Goal: Task Accomplishment & Management: Complete application form

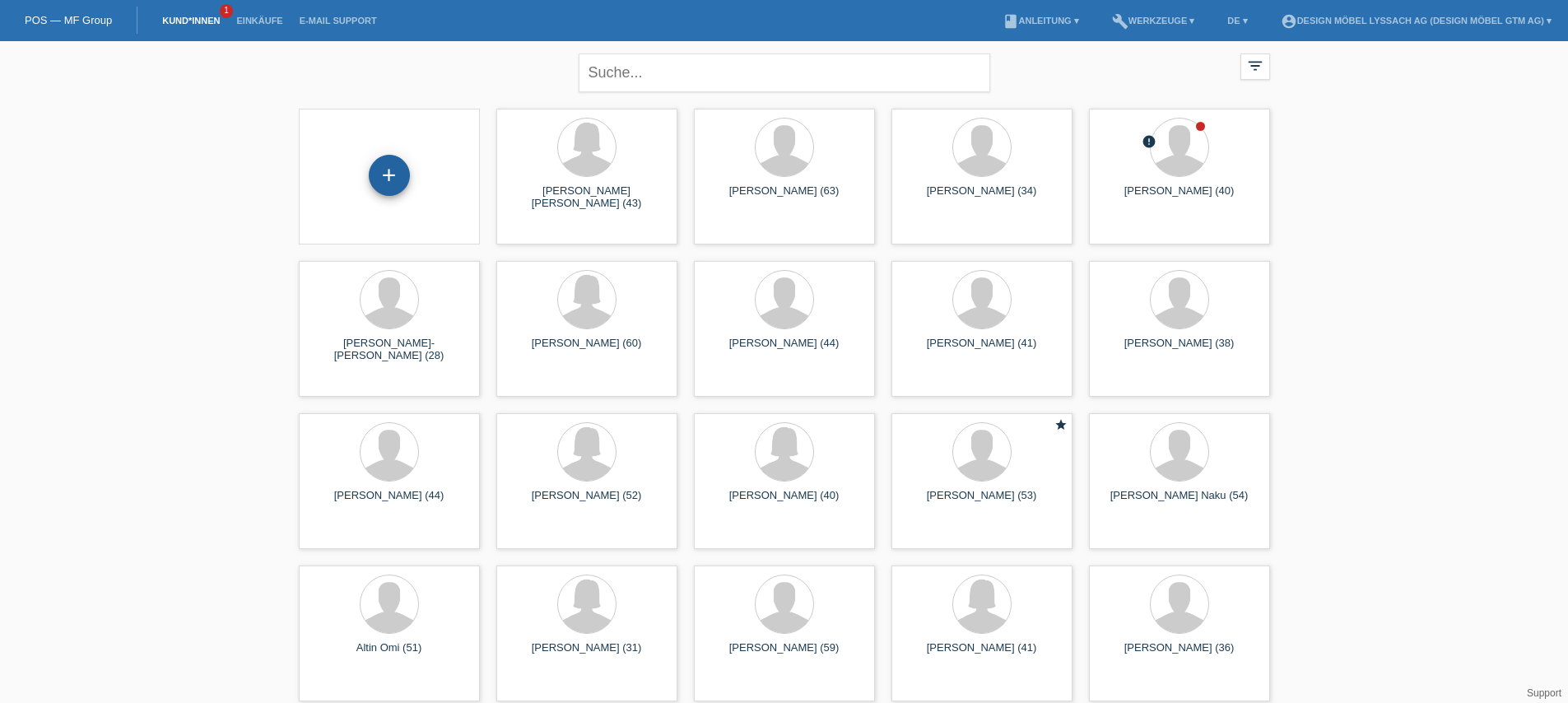
click at [394, 190] on div "+" at bounding box center [390, 175] width 42 height 42
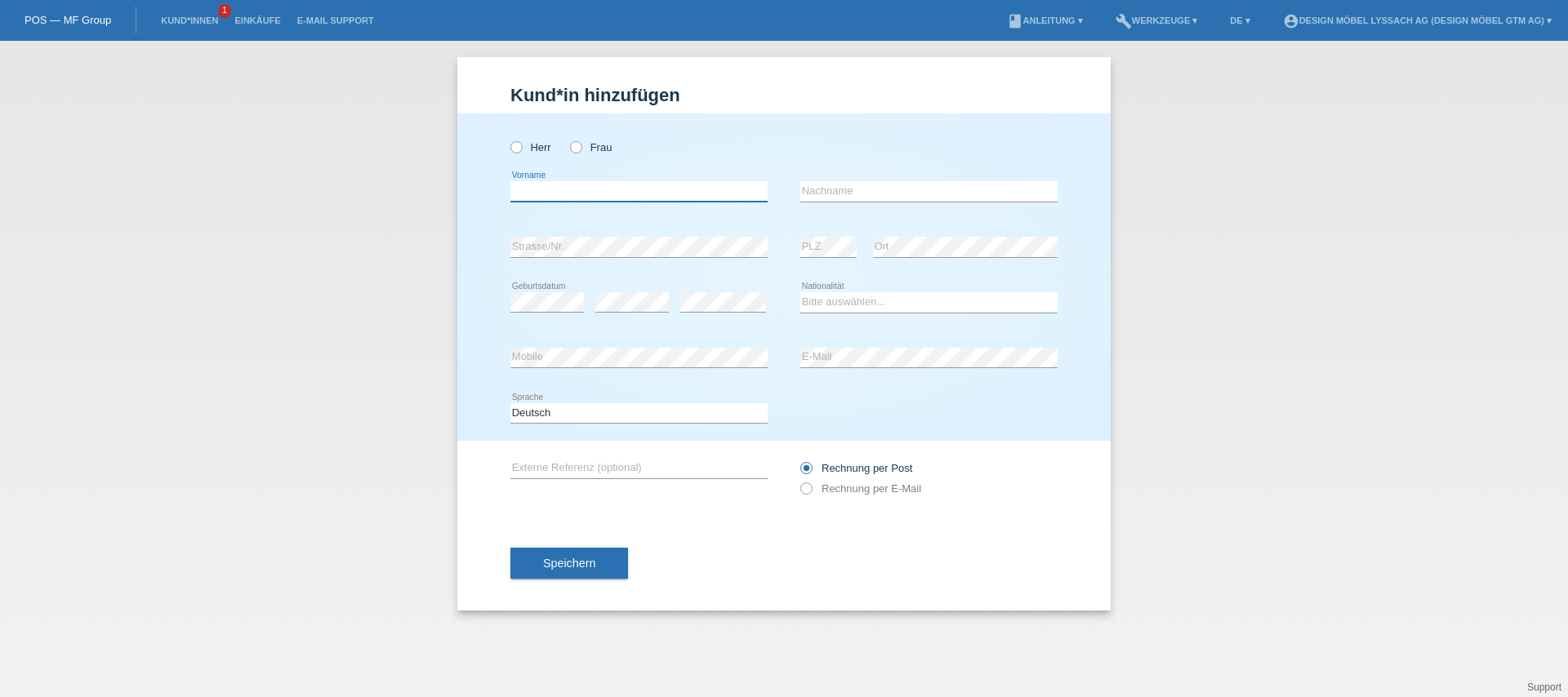
click at [632, 194] on input "text" at bounding box center [639, 191] width 257 height 21
click at [542, 146] on label "Herr" at bounding box center [531, 147] width 41 height 12
click at [521, 146] on input "Herr" at bounding box center [515, 146] width 11 height 11
radio input "true"
click at [551, 187] on input "text" at bounding box center [639, 191] width 257 height 21
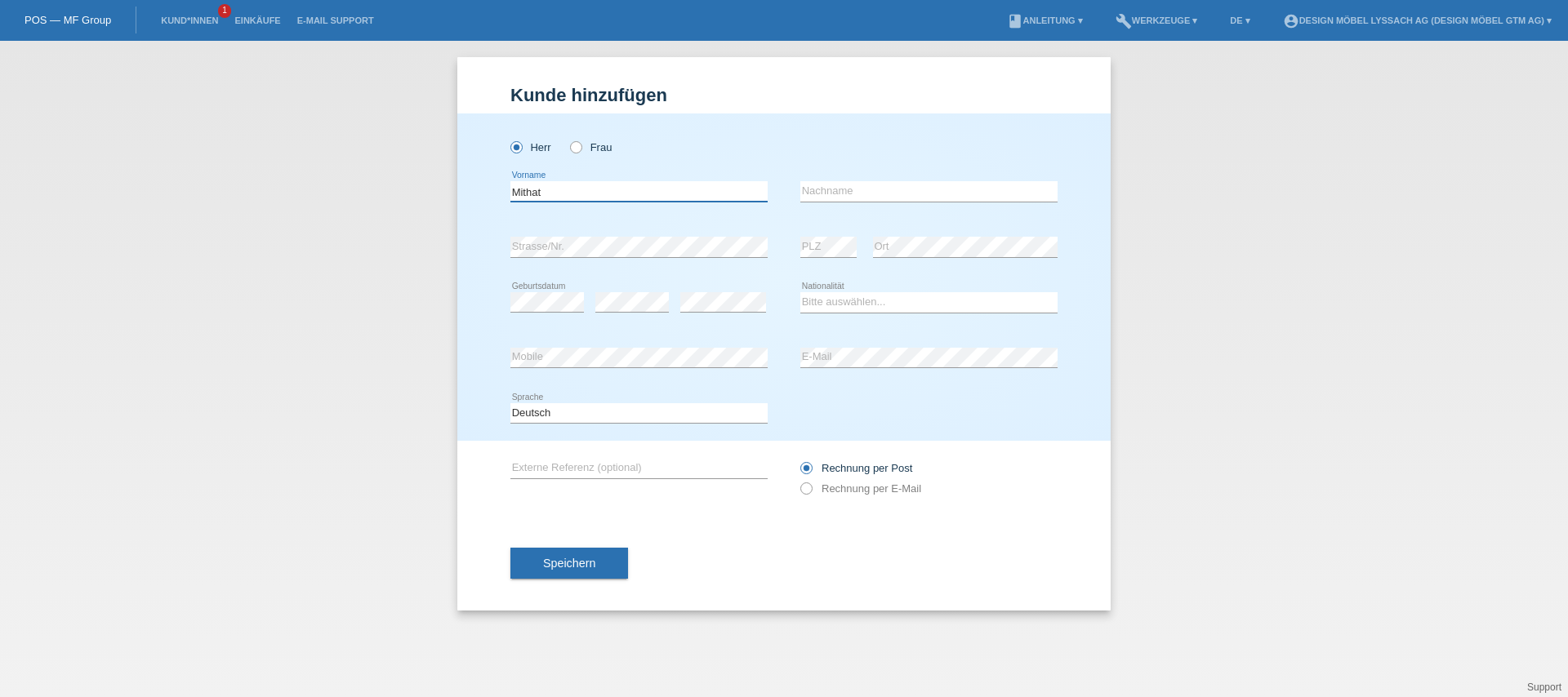
type input "Mithat"
type input "Ameti"
click at [848, 308] on select "Bitte auswählen... Schweiz Deutschland Liechtenstein Österreich ------------ Af…" at bounding box center [929, 302] width 257 height 20
select select "CH"
click at [800, 293] on select "Bitte auswählen... Schweiz Deutschland Liechtenstein Österreich ------------ Af…" at bounding box center [929, 302] width 257 height 20
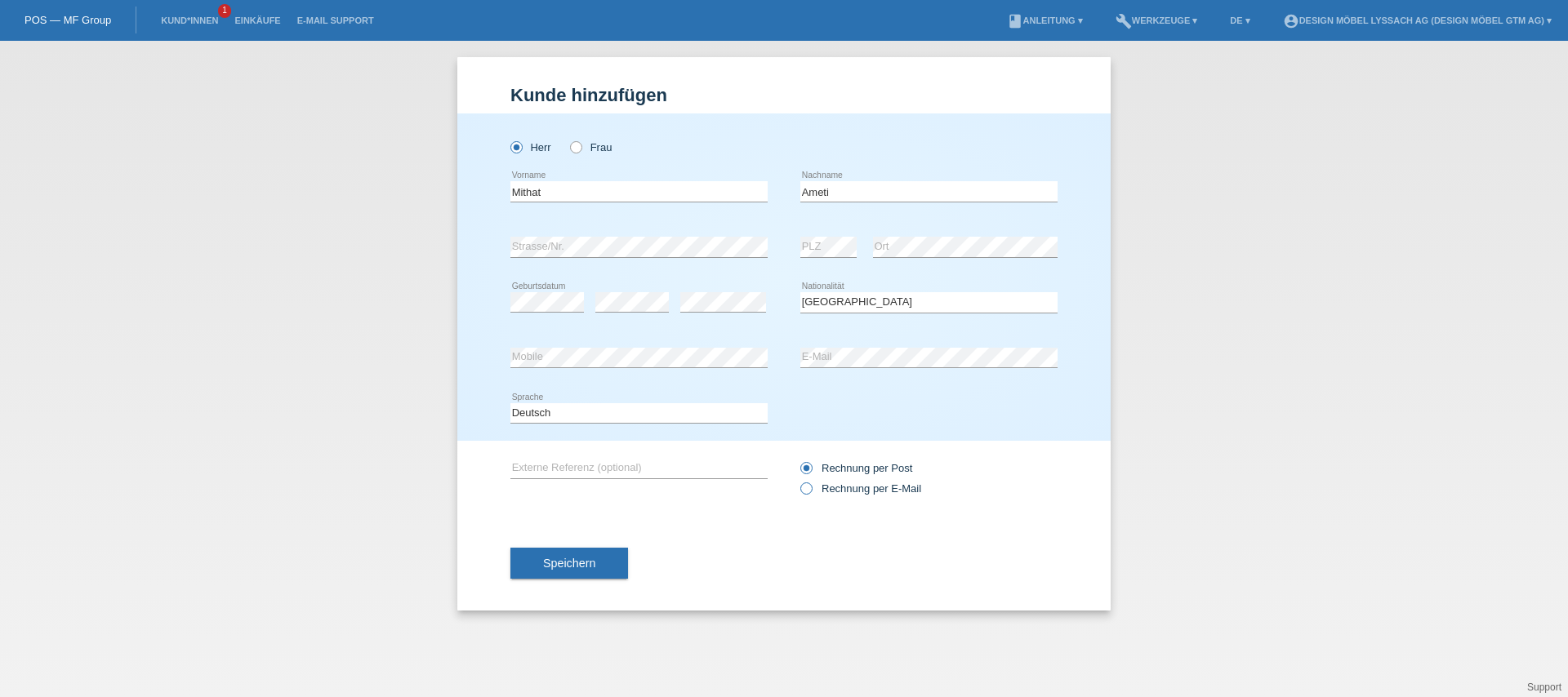
click at [831, 489] on label "Rechnung per E-Mail" at bounding box center [861, 489] width 121 height 12
click at [811, 489] on input "Rechnung per E-Mail" at bounding box center [805, 493] width 11 height 21
radio input "true"
click at [603, 565] on button "Speichern" at bounding box center [569, 564] width 118 height 31
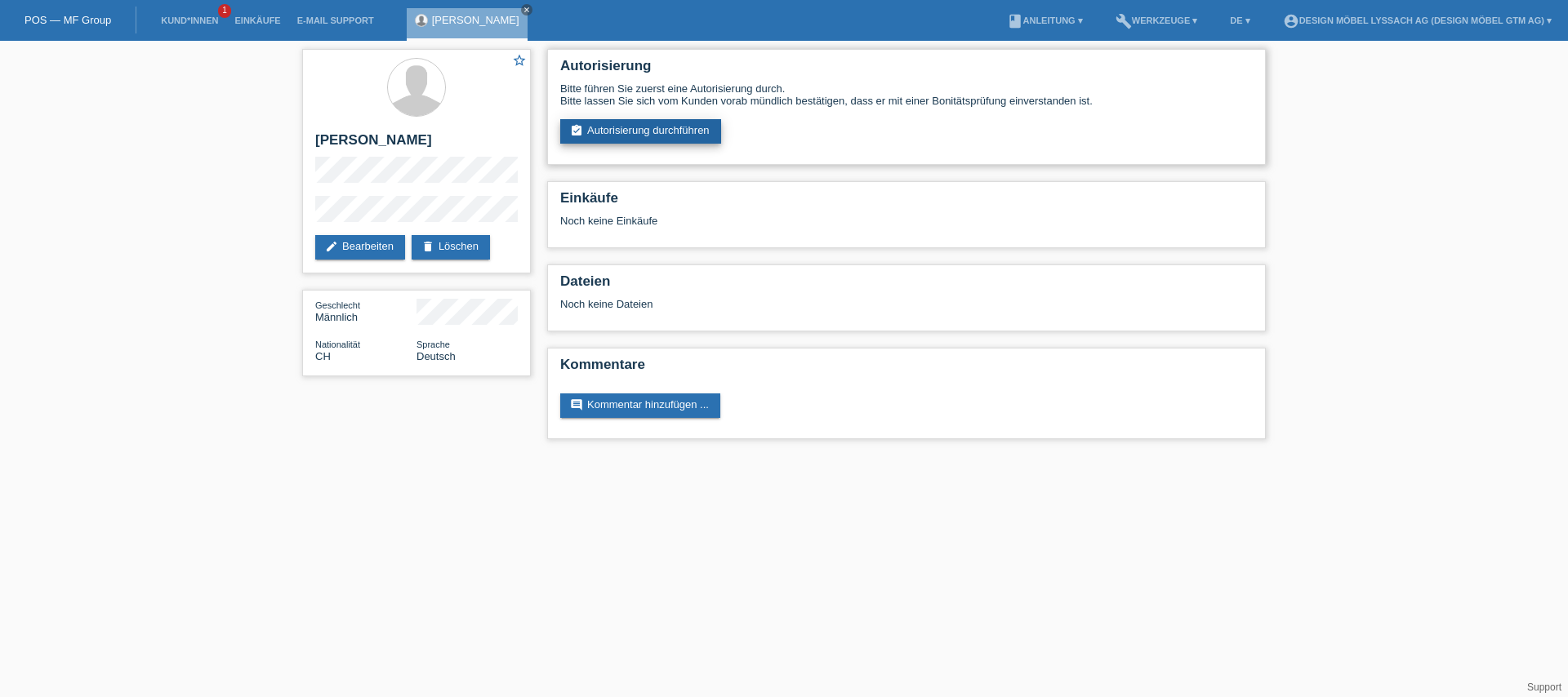
click at [654, 133] on link "assignment_turned_in Autorisierung durchführen" at bounding box center [641, 132] width 161 height 25
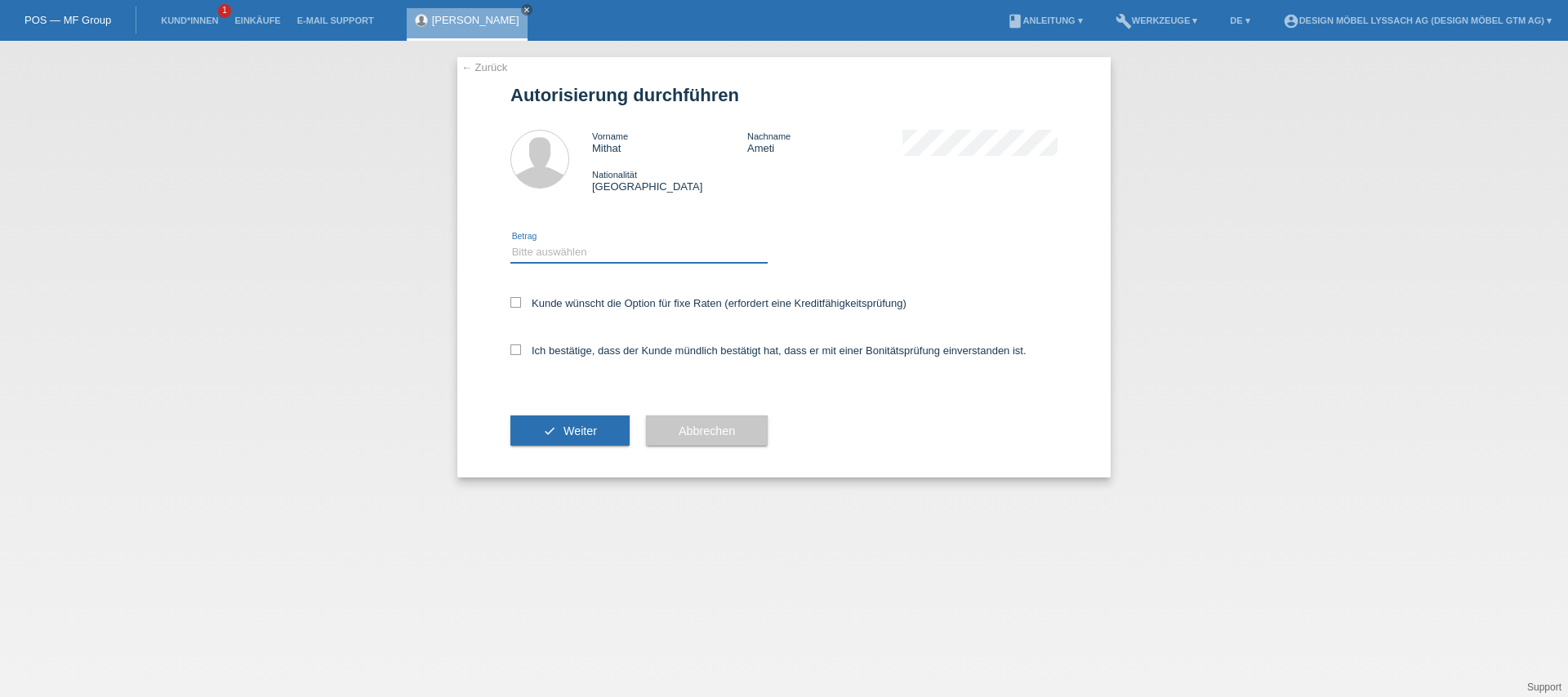
click at [561, 262] on select "Bitte auswählen CHF 1.00 - CHF 499.00 CHF 500.00 - CHF 1'999.00 CHF 2'000.00 - …" at bounding box center [639, 252] width 257 height 20
select select "3"
click at [510, 245] on select "Bitte auswählen CHF 1.00 - CHF 499.00 CHF 500.00 - CHF 1'999.00 CHF 2'000.00 - …" at bounding box center [639, 252] width 257 height 20
drag, startPoint x: 556, startPoint y: 306, endPoint x: 565, endPoint y: 338, distance: 33.2
click at [556, 306] on label "Kunde wünscht die Option für fixe Raten (erfordert eine Kreditfähigkeitsprüfung)" at bounding box center [708, 303] width 397 height 12
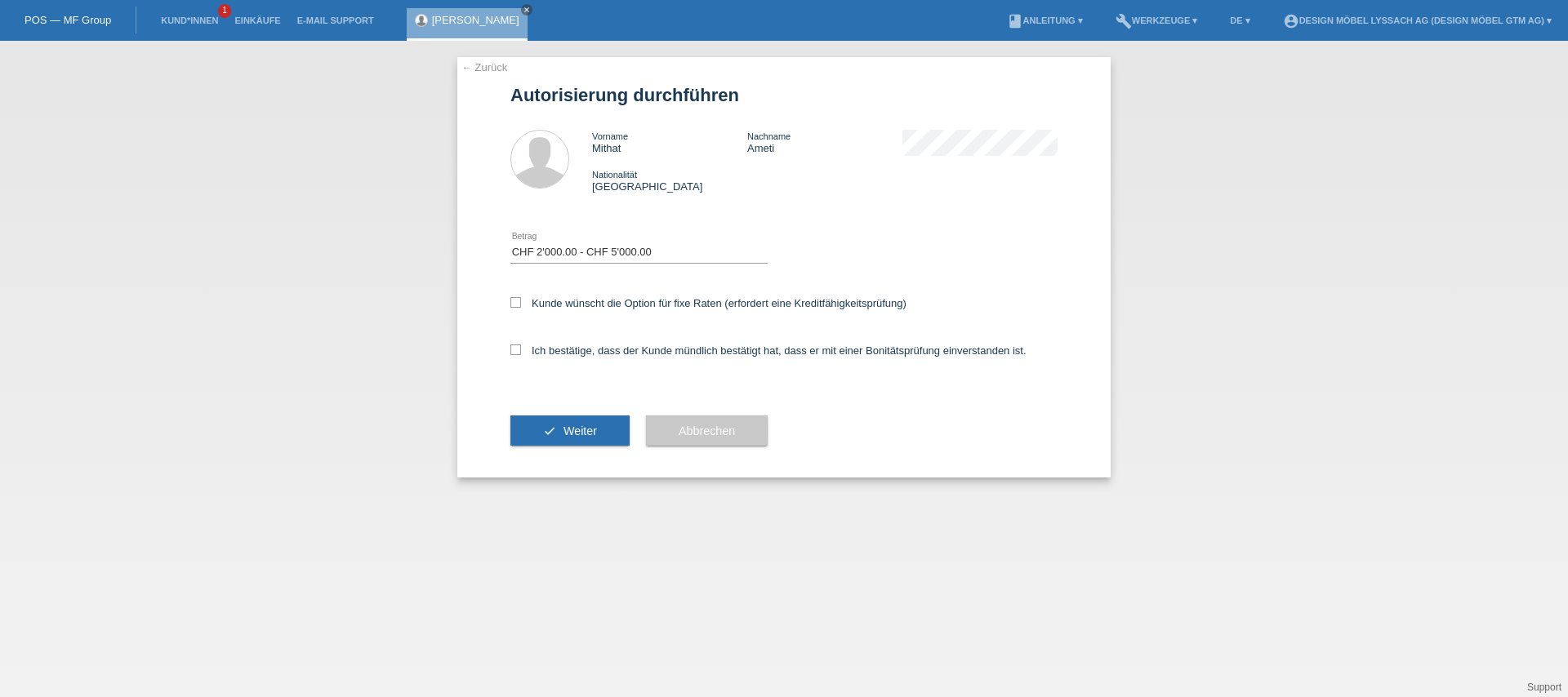
click at [521, 306] on input "Kunde wünscht die Option für fixe Raten (erfordert eine Kreditfähigkeitsprüfung)" at bounding box center [515, 302] width 11 height 11
checkbox input "true"
click at [558, 353] on label "Ich bestätige, dass der Kunde mündlich bestätigt hat, dass er mit einer Bonität…" at bounding box center [768, 350] width 516 height 12
click at [521, 353] on input "Ich bestätige, dass der Kunde mündlich bestätigt hat, dass er mit einer Bonität…" at bounding box center [515, 349] width 11 height 11
checkbox input "true"
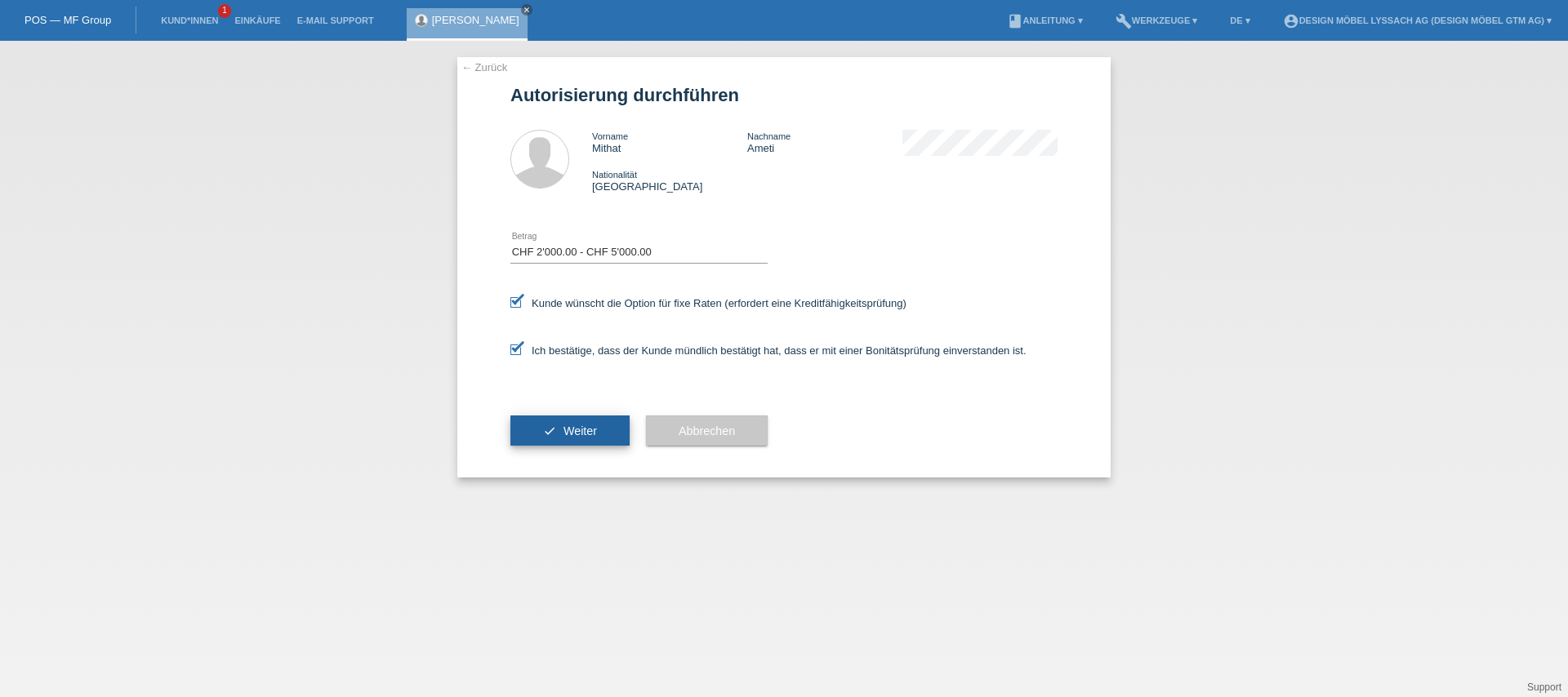
click at [598, 434] on button "check Weiter" at bounding box center [570, 431] width 120 height 31
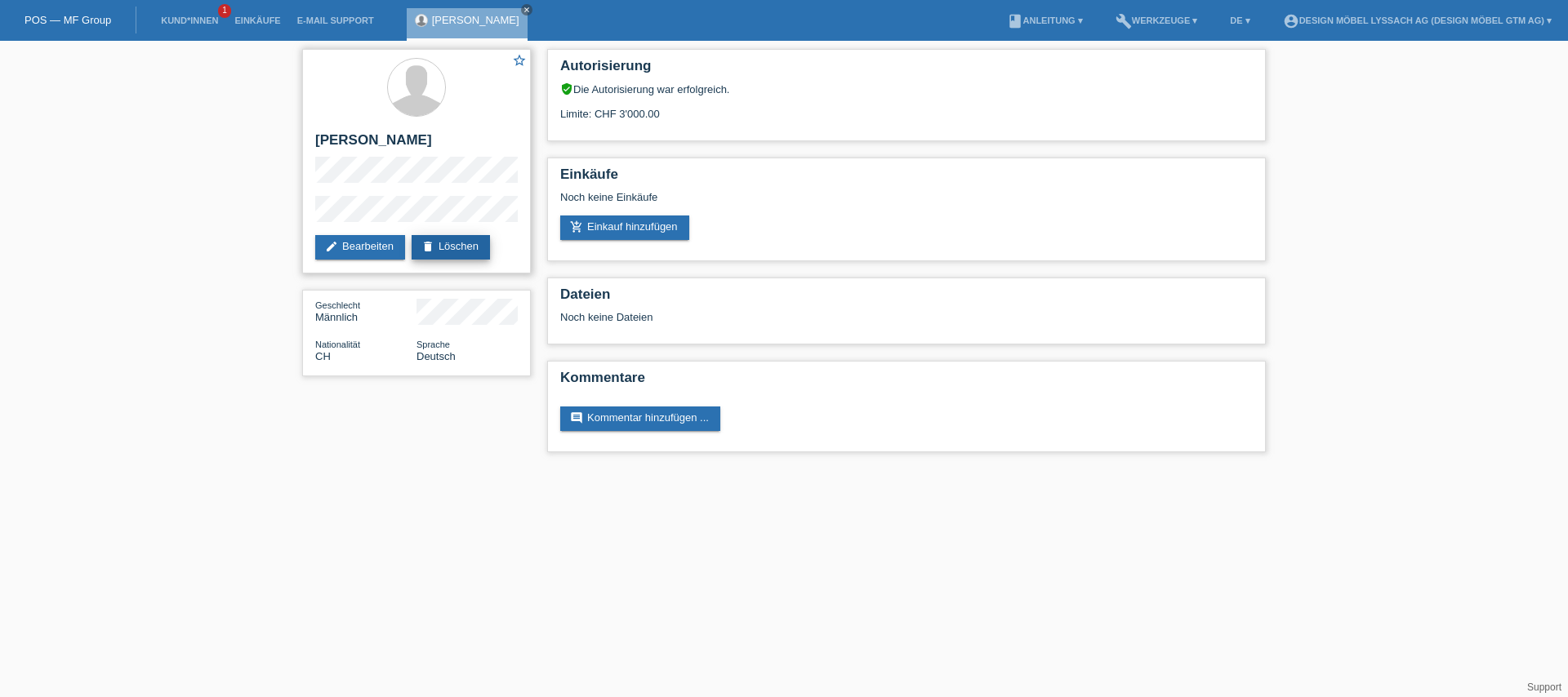
click at [486, 248] on link "delete Löschen" at bounding box center [450, 247] width 78 height 25
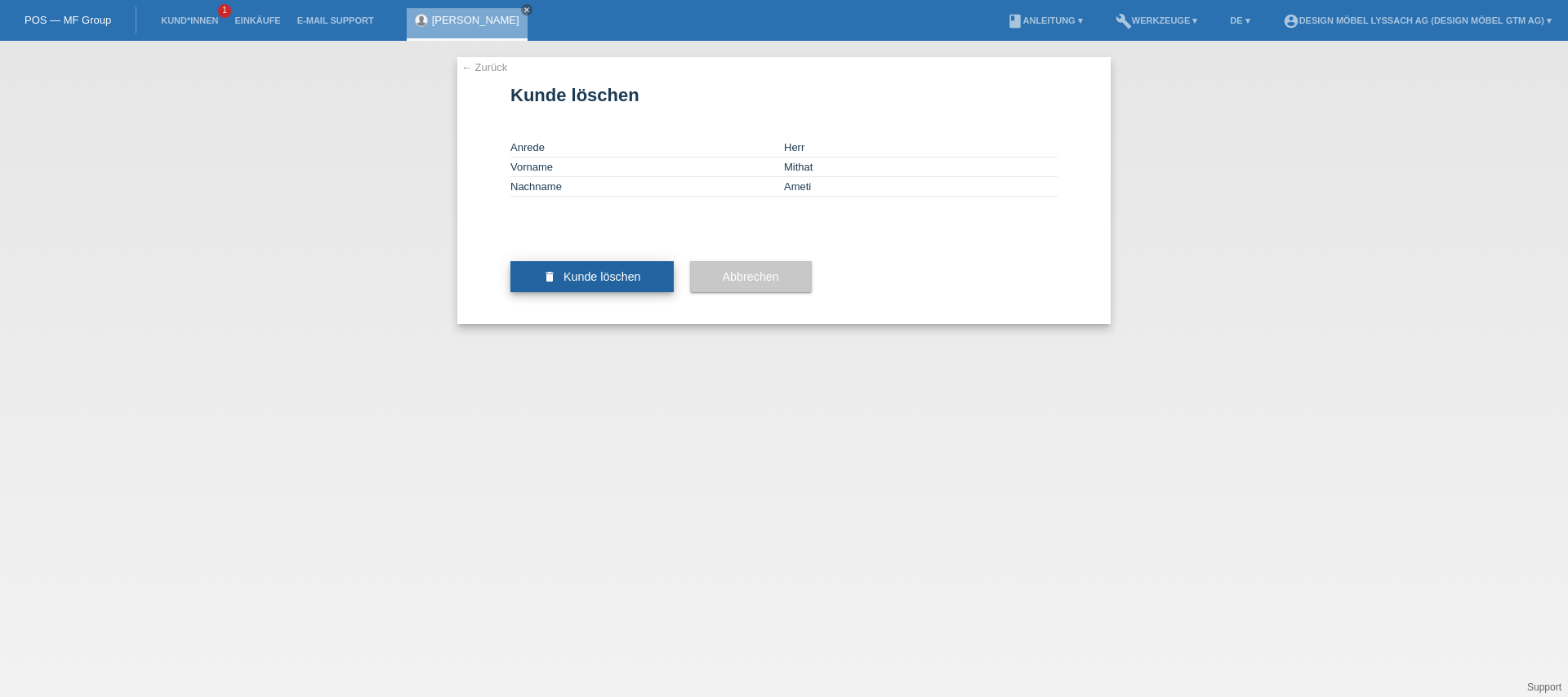
click at [660, 292] on button "delete Kunde löschen" at bounding box center [592, 277] width 163 height 31
